Goal: Transaction & Acquisition: Book appointment/travel/reservation

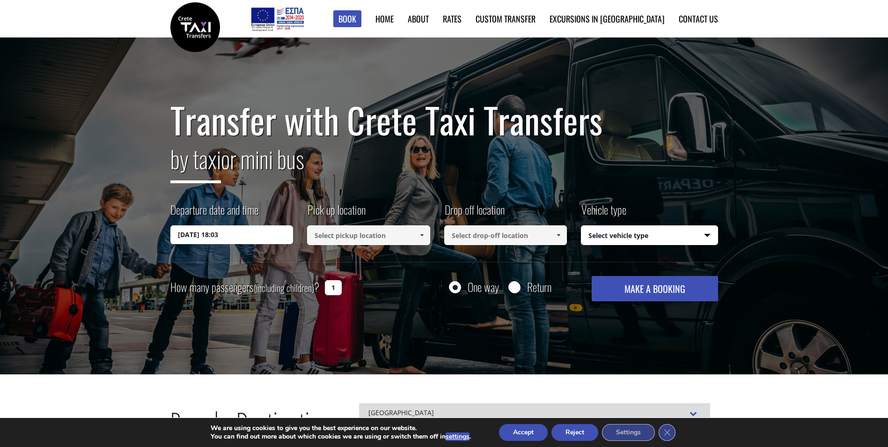
click at [270, 239] on input "26/08/2025 18:03" at bounding box center [231, 234] width 123 height 19
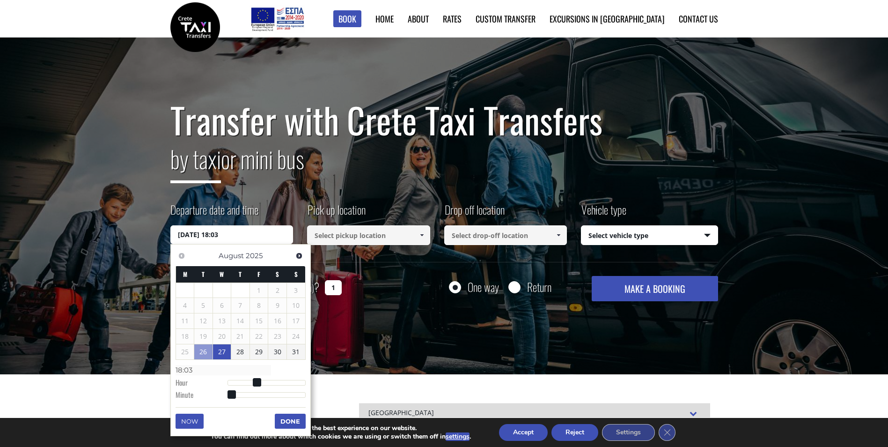
click at [219, 354] on link "27" at bounding box center [222, 351] width 18 height 15
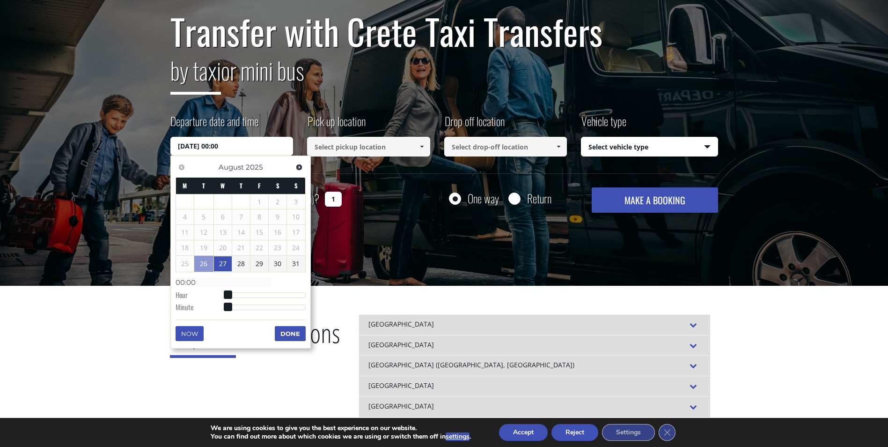
scroll to position [94, 0]
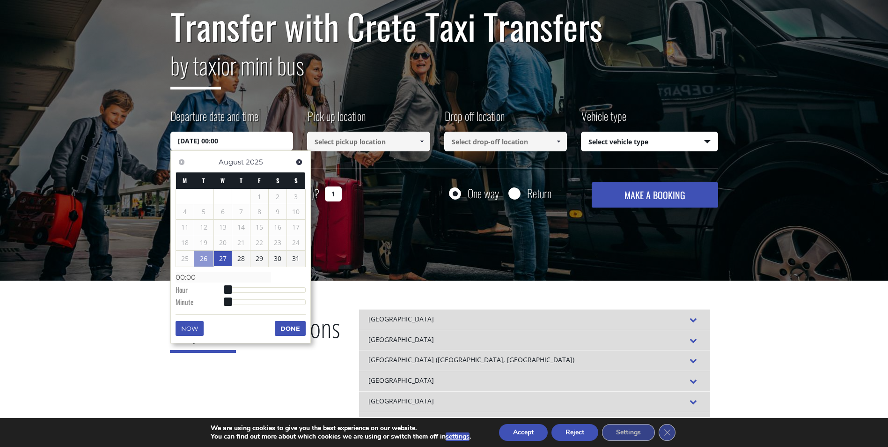
type input "27/08/2025 01:00"
type input "01:00"
type input "27/08/2025 02:00"
type input "02:00"
type input "27/08/2025 03:00"
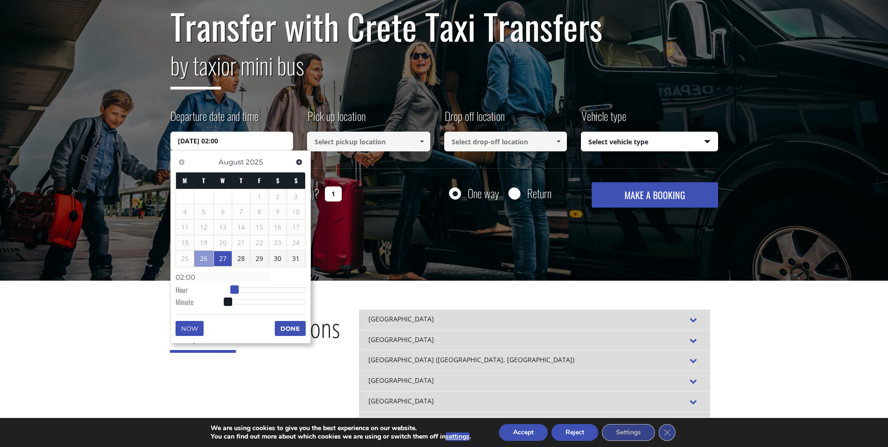
type input "03:00"
type input "27/08/2025 04:00"
type input "04:00"
type input "27/08/2025 05:00"
type input "05:00"
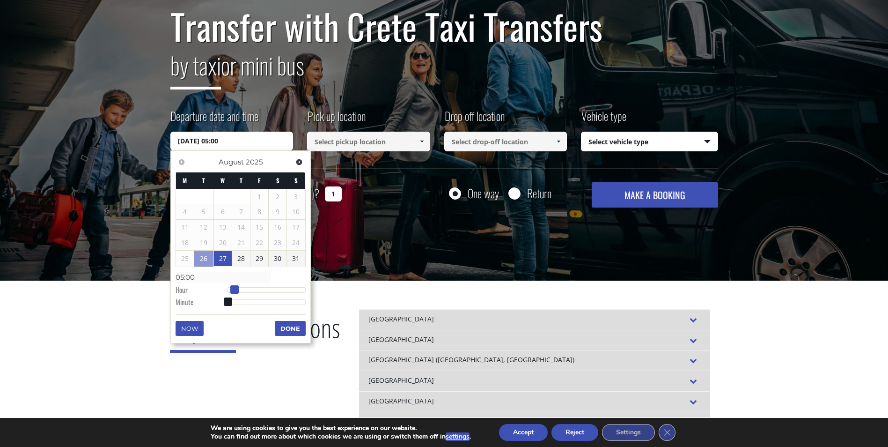
type input "27/08/2025 06:00"
type input "06:00"
type input "27/08/2025 07:00"
type input "07:00"
type input "27/08/2025 08:00"
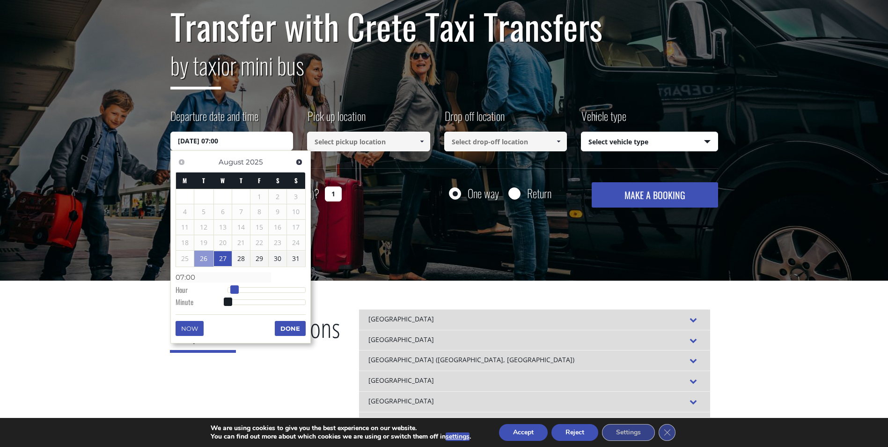
type input "08:00"
type input "27/08/2025 09:00"
type input "09:00"
type input "27/08/2025 10:00"
type input "10:00"
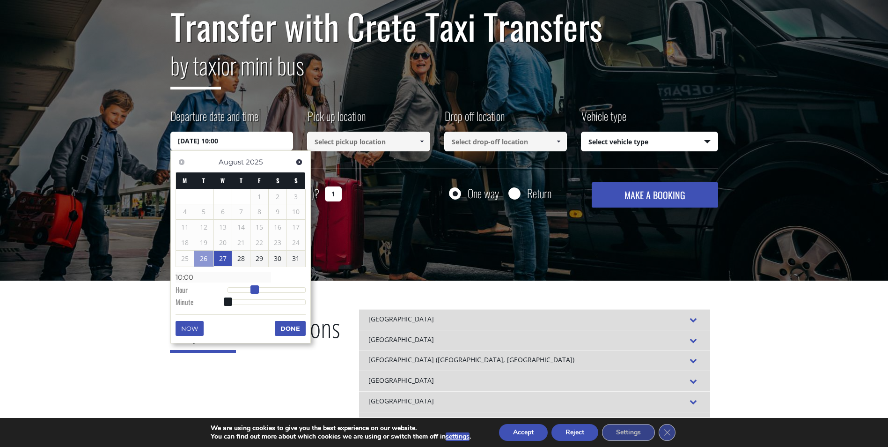
type input "27/08/2025 11:00"
type input "11:00"
type input "27/08/2025 10:00"
type input "10:00"
drag, startPoint x: 232, startPoint y: 290, endPoint x: 258, endPoint y: 289, distance: 26.2
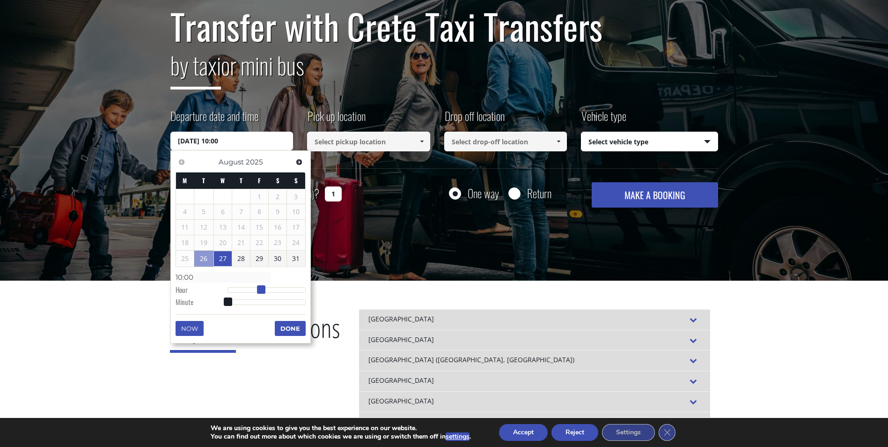
click at [258, 289] on span at bounding box center [261, 289] width 8 height 8
type input "27/08/2025 10:01"
type input "10:01"
type input "27/08/2025 10:02"
type input "10:02"
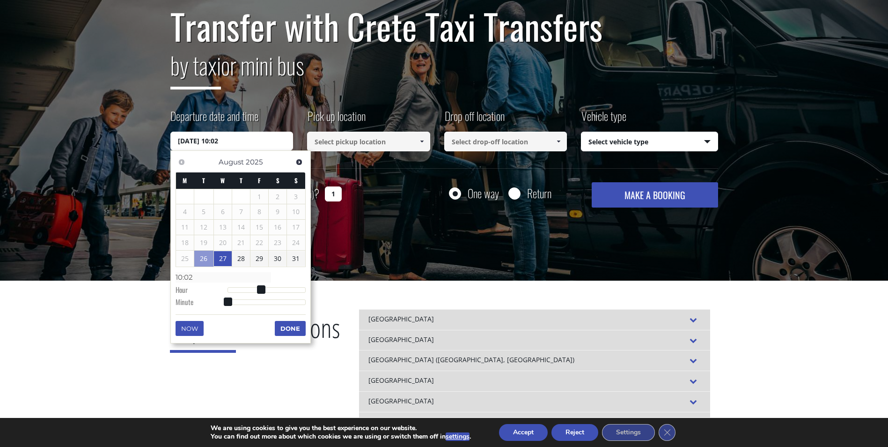
type input "27/08/2025 10:04"
type input "10:04"
type input "27/08/2025 10:05"
type input "10:05"
type input "27/08/2025 10:06"
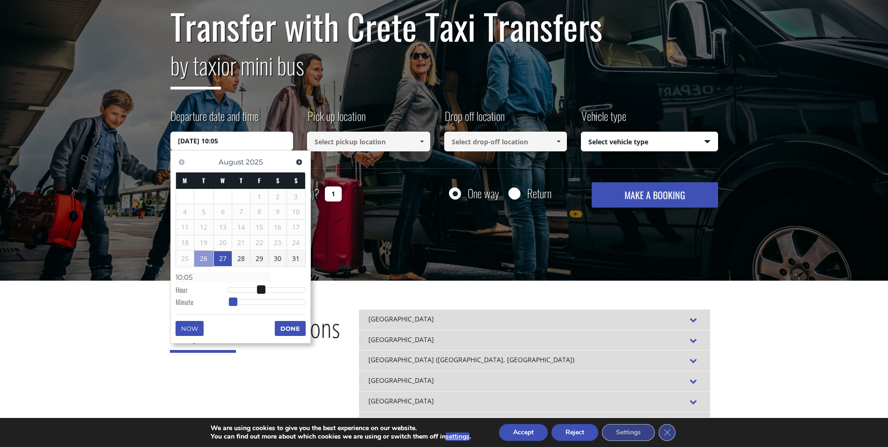
type input "10:06"
type input "27/08/2025 10:07"
type input "10:07"
type input "27/08/2025 10:08"
type input "10:08"
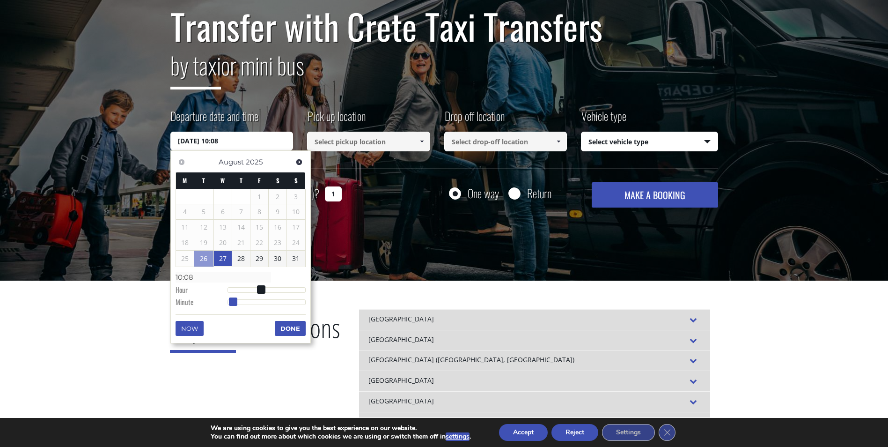
type input "27/08/2025 10:09"
type input "10:09"
type input "27/08/2025 10:10"
type input "10:10"
type input "27/08/2025 10:11"
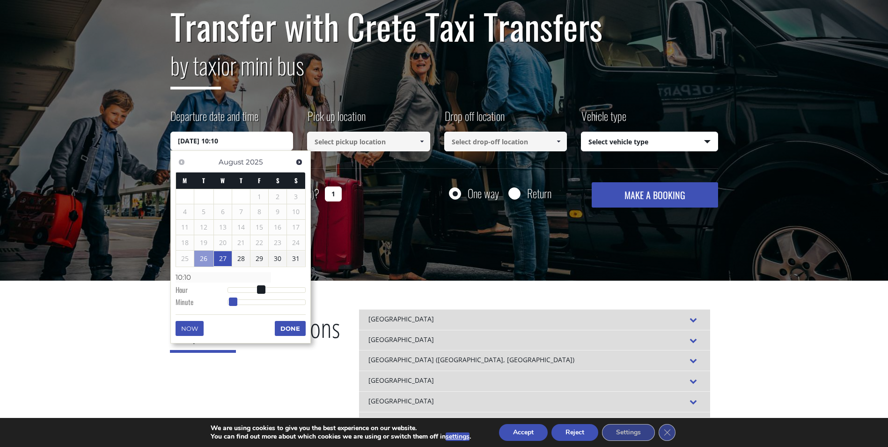
type input "10:11"
type input "27/08/2025 10:12"
type input "10:12"
type input "27/08/2025 10:13"
type input "10:13"
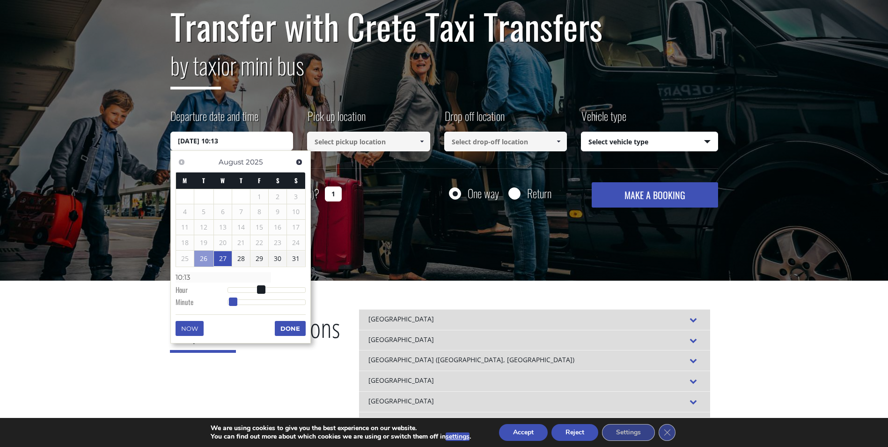
type input "27/08/2025 10:14"
type input "10:14"
type input "27/08/2025 10:15"
type input "10:15"
type input "27/08/2025 10:16"
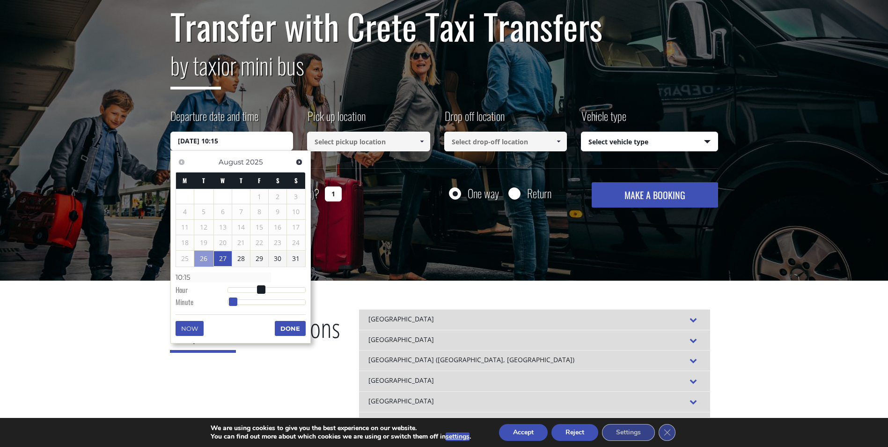
type input "10:16"
type input "27/08/2025 10:17"
type input "10:17"
type input "27/08/2025 10:18"
type input "10:18"
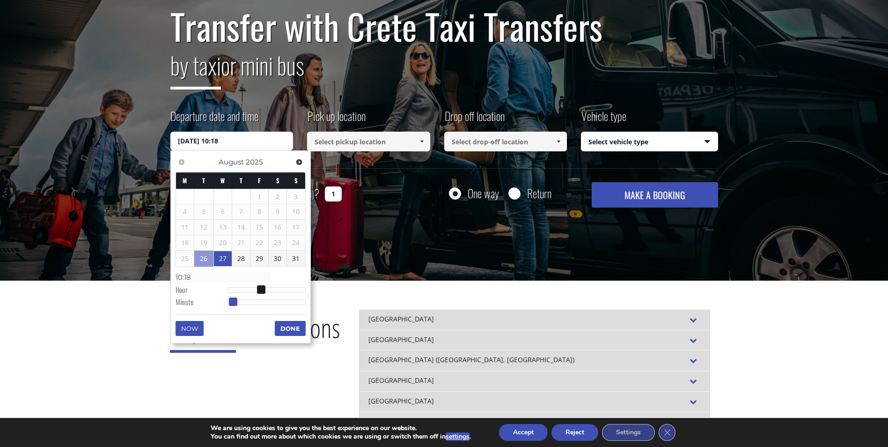
type input "27/08/2025 10:19"
type input "10:19"
type input "27/08/2025 10:20"
type input "10:20"
type input "27/08/2025 10:21"
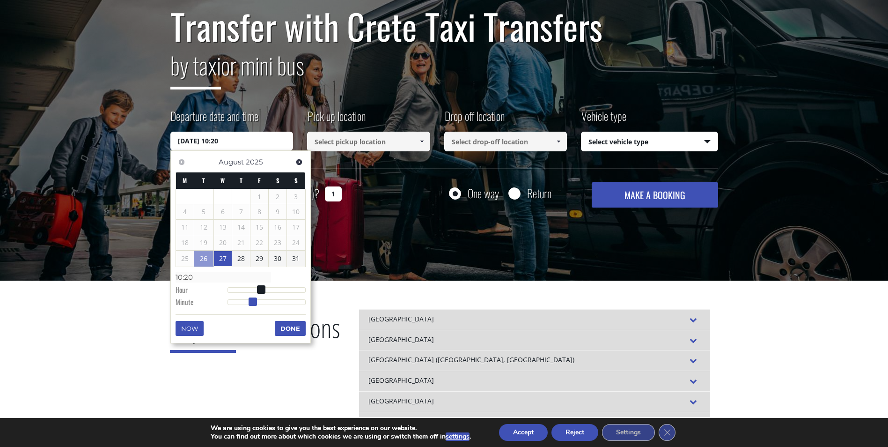
type input "10:21"
type input "27/08/2025 10:22"
type input "10:22"
type input "27/08/2025 10:23"
type input "10:23"
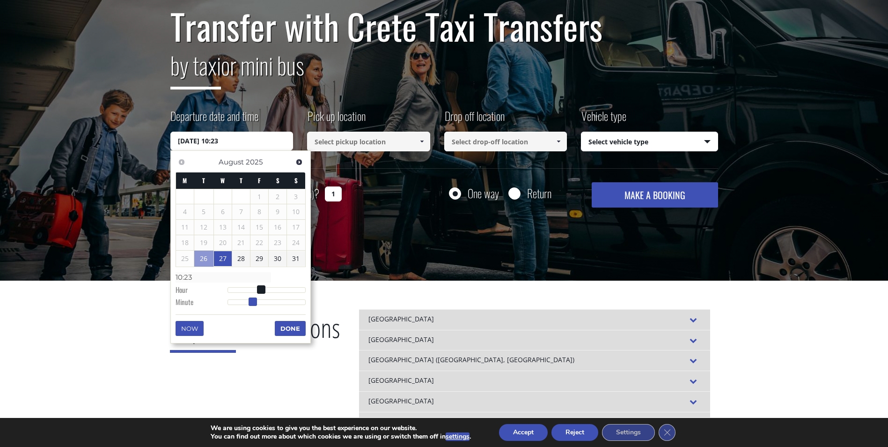
type input "27/08/2025 10:24"
type input "10:24"
type input "27/08/2025 10:25"
type input "10:25"
type input "27/08/2025 10:26"
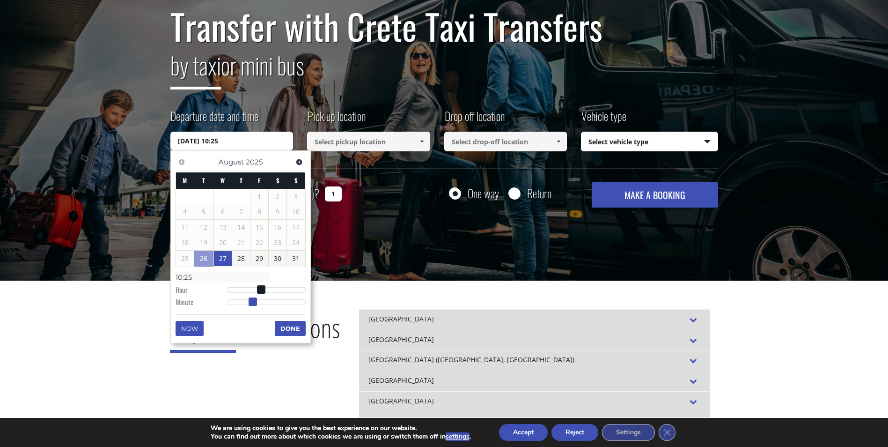
type input "10:26"
type input "27/08/2025 10:27"
type input "10:27"
type input "27/08/2025 10:28"
type input "10:28"
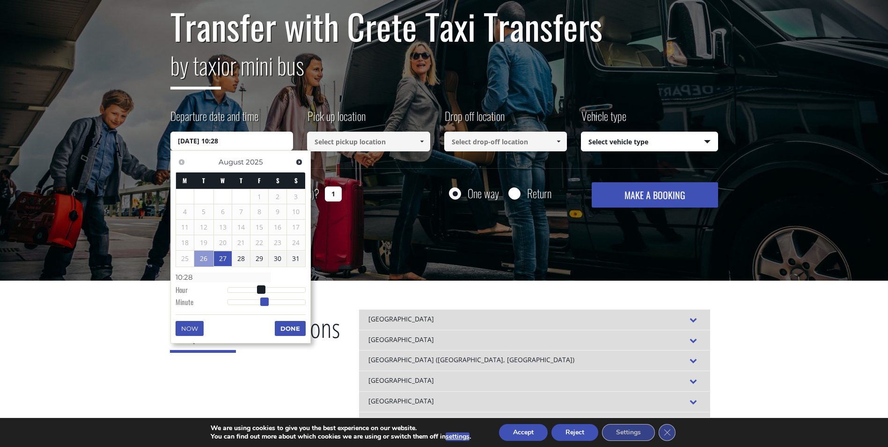
type input "27/08/2025 10:29"
type input "10:29"
type input "[DATE] 10:30"
type input "10:30"
drag, startPoint x: 229, startPoint y: 301, endPoint x: 269, endPoint y: 302, distance: 39.4
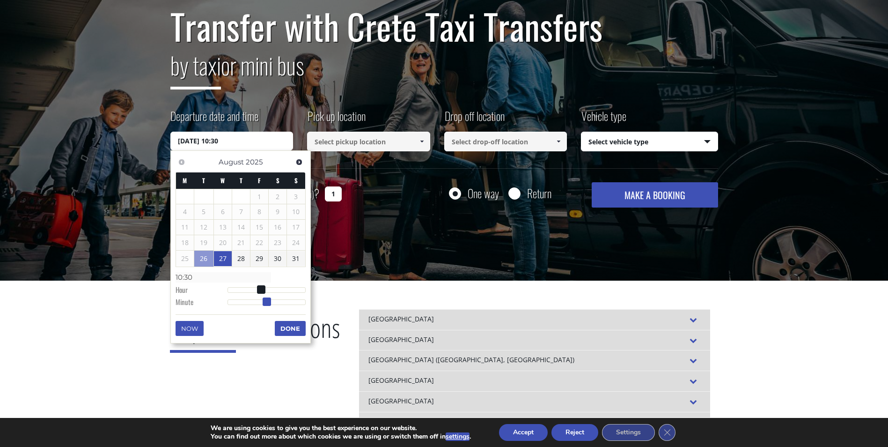
click at [269, 302] on span at bounding box center [267, 301] width 8 height 8
click at [290, 324] on button "Done" at bounding box center [290, 328] width 31 height 15
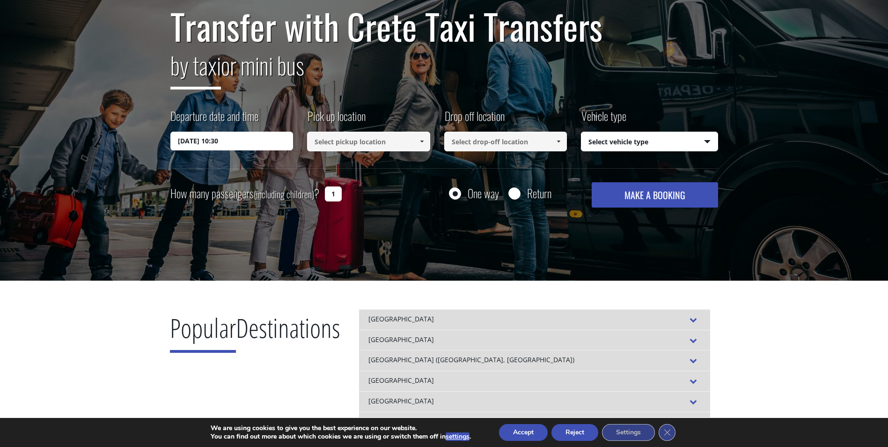
click at [376, 145] on input at bounding box center [368, 142] width 123 height 20
click at [413, 145] on input at bounding box center [368, 142] width 123 height 20
click at [419, 143] on span at bounding box center [421, 141] width 7 height 7
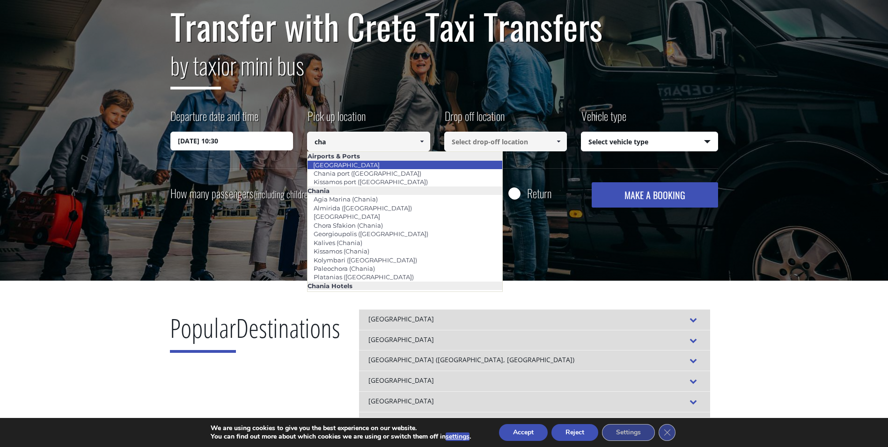
click at [396, 165] on li "[GEOGRAPHIC_DATA]" at bounding box center [405, 165] width 195 height 8
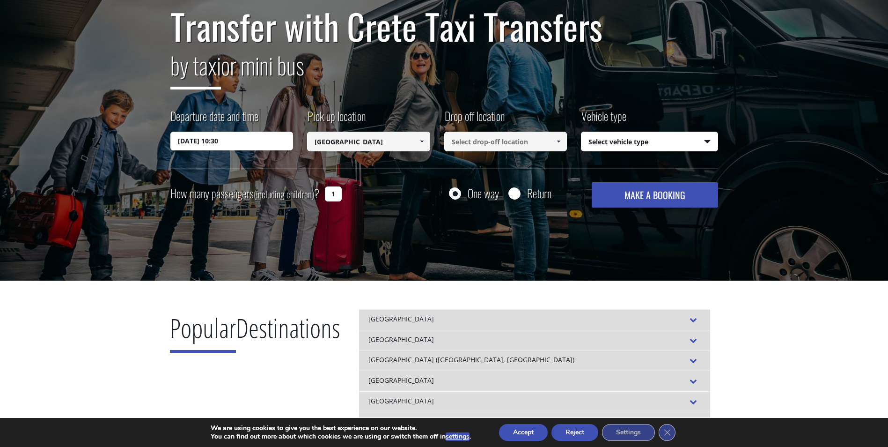
type input "[GEOGRAPHIC_DATA]"
click at [497, 143] on input at bounding box center [505, 142] width 123 height 20
click at [556, 142] on span at bounding box center [558, 141] width 7 height 7
click at [485, 141] on input "a" at bounding box center [505, 142] width 123 height 20
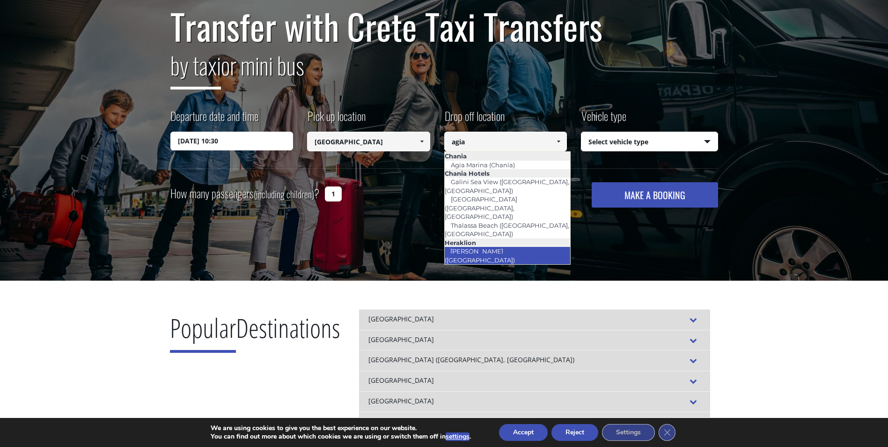
click at [475, 244] on link "[PERSON_NAME] ([GEOGRAPHIC_DATA])" at bounding box center [482, 255] width 77 height 22
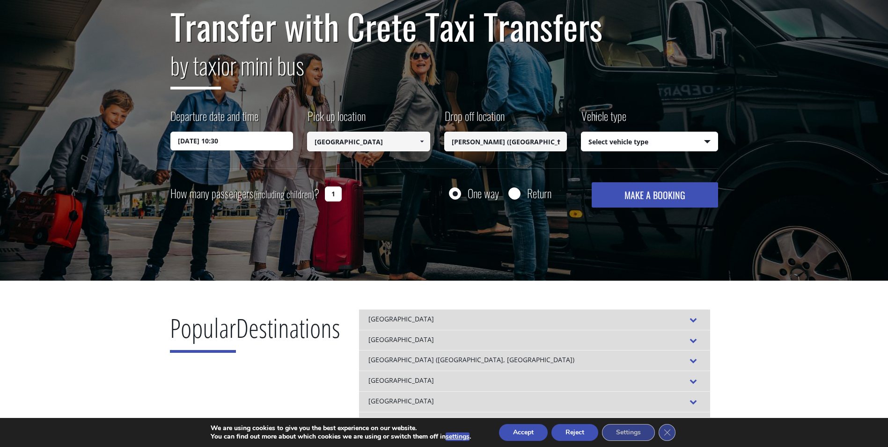
type input "[PERSON_NAME] ([GEOGRAPHIC_DATA])"
click at [654, 149] on select "Select vehicle type Taxi (4 passengers) Mercedes E Class Mini Van (7 passengers…" at bounding box center [650, 142] width 136 height 20
select select "540"
click at [582, 132] on select "Select vehicle type Taxi (4 passengers) Mercedes E Class Mini Van (7 passengers…" at bounding box center [650, 142] width 136 height 20
click at [335, 193] on input "1" at bounding box center [333, 193] width 17 height 15
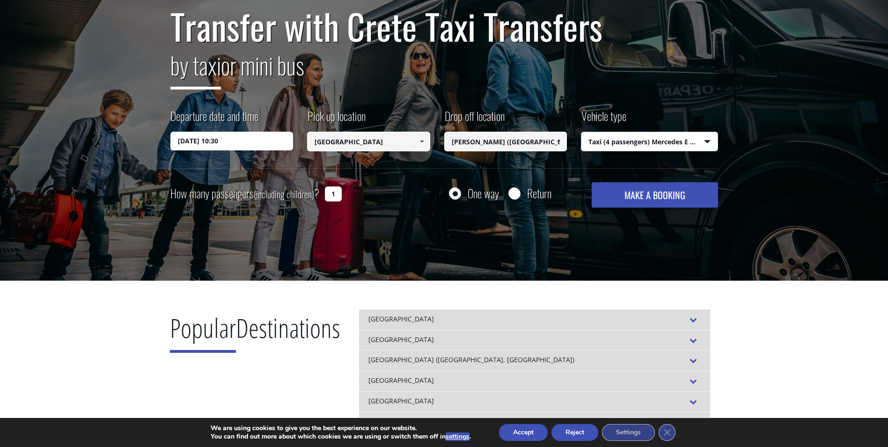
click at [335, 193] on input "1" at bounding box center [333, 193] width 17 height 15
type input "2"
click at [470, 211] on div "Transfer with Crete Taxi Transfers by taxi or mini bus Departure date and time …" at bounding box center [444, 112] width 888 height 337
click at [645, 202] on button "MAKE A BOOKING" at bounding box center [655, 194] width 126 height 25
